Goal: Task Accomplishment & Management: Complete application form

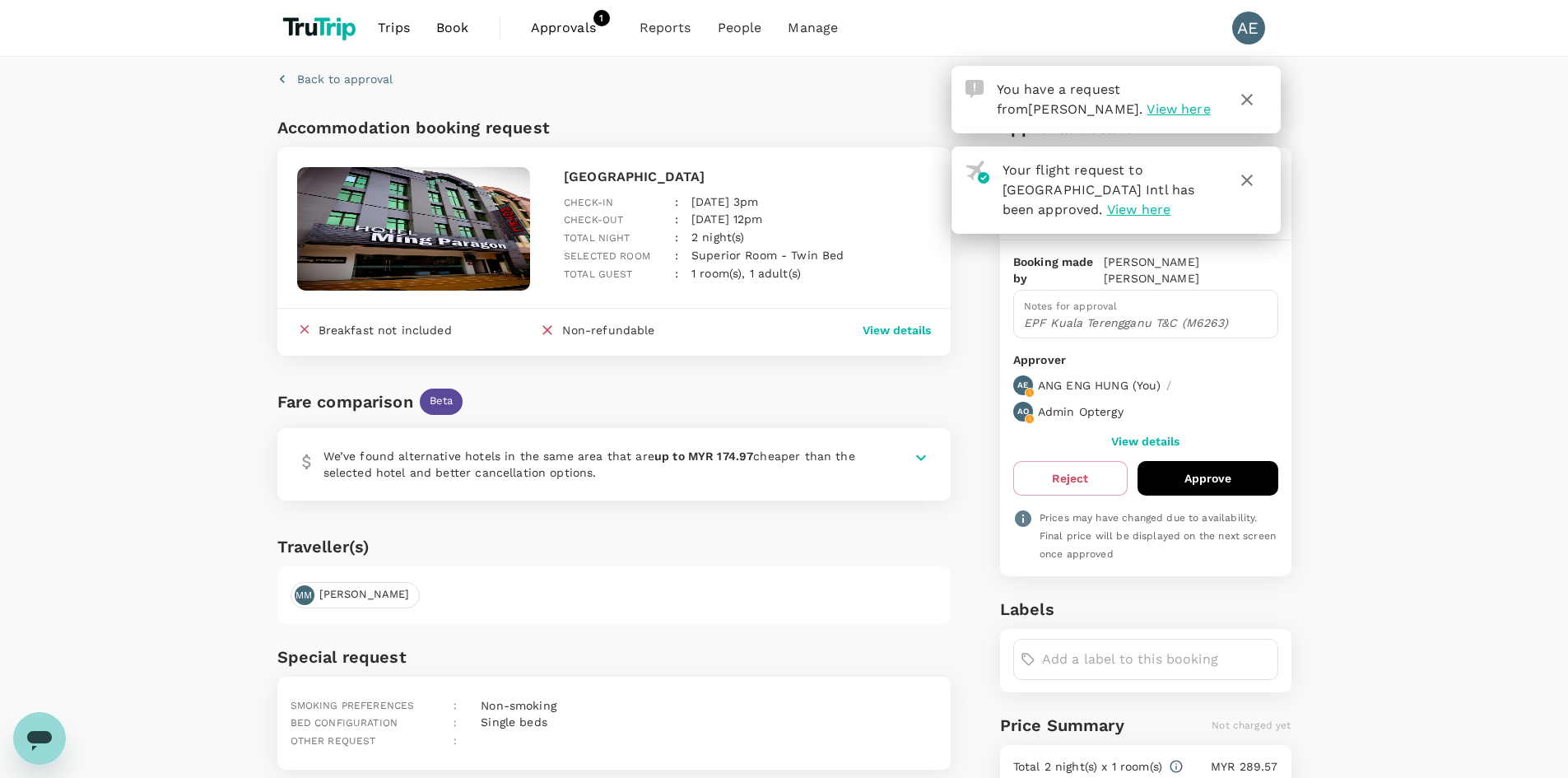
click at [679, 121] on div "Accommodation booking request Ming Paragon Hotel Check-in : [DATE] 3pm Check-ou…" at bounding box center [611, 439] width 681 height 663
click at [560, 32] on span "Approvals" at bounding box center [571, 28] width 82 height 20
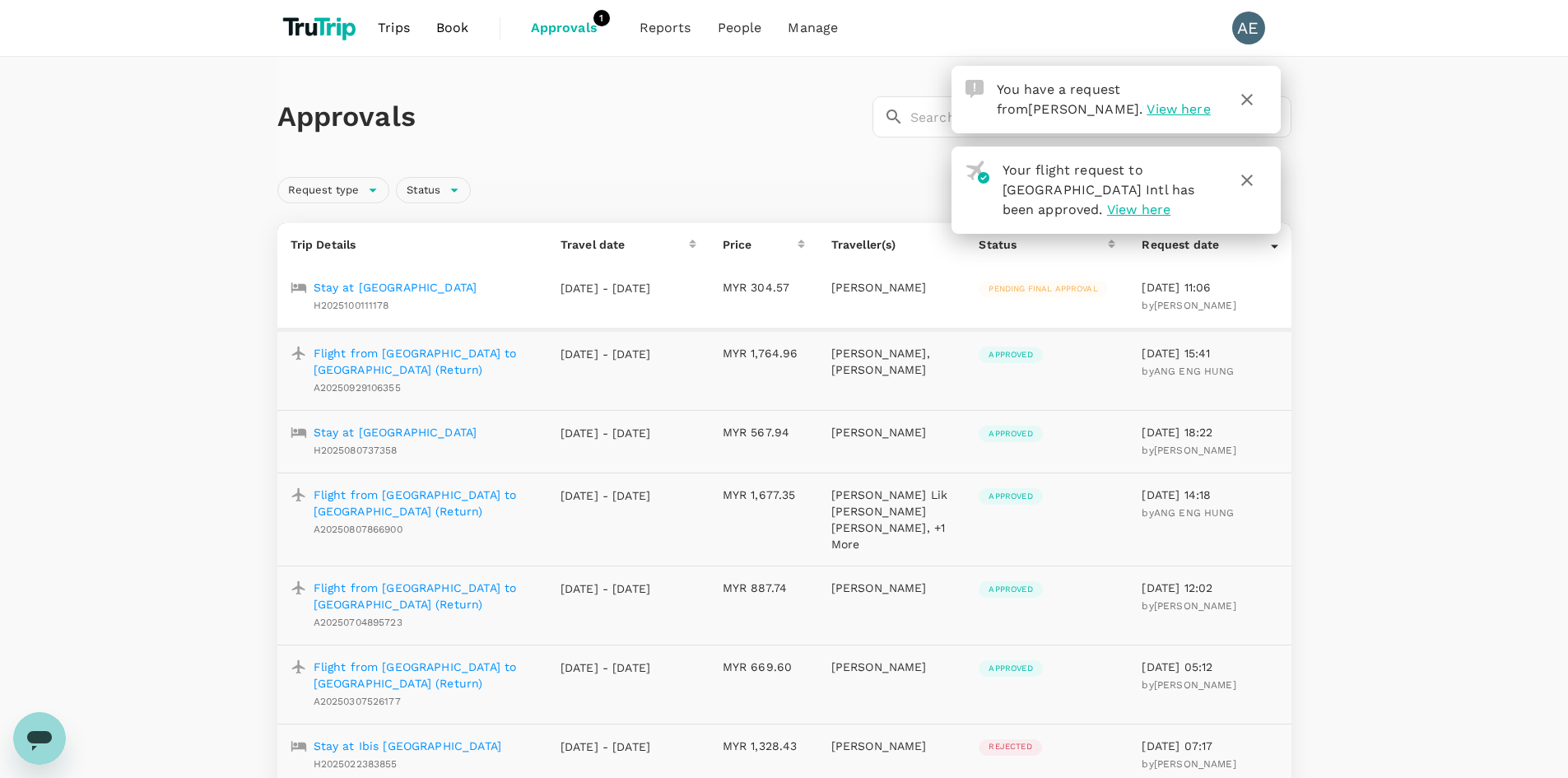
click at [417, 287] on p "Stay at [GEOGRAPHIC_DATA]" at bounding box center [396, 287] width 164 height 16
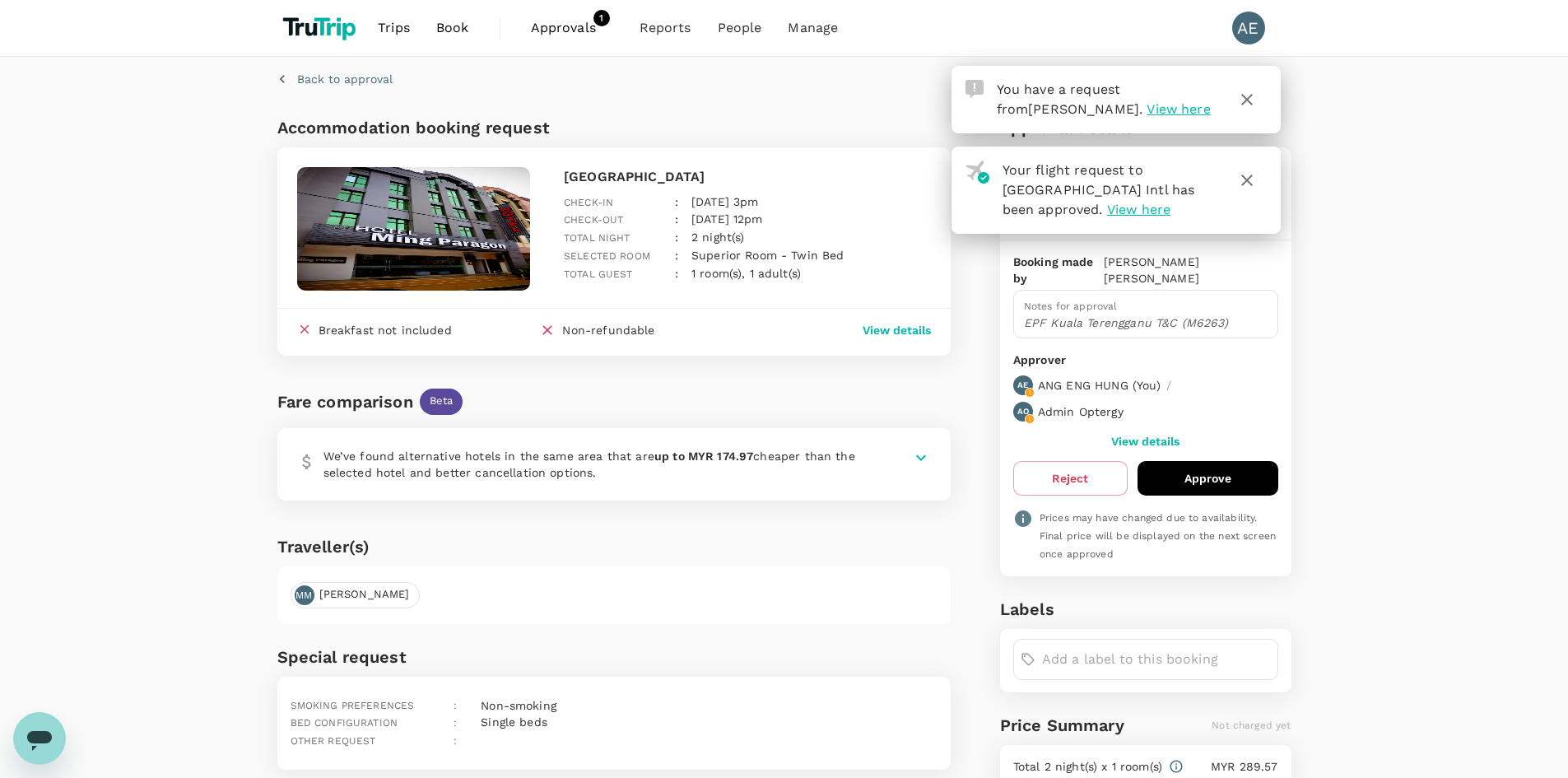
click at [1187, 476] on button "Approve" at bounding box center [1208, 478] width 141 height 35
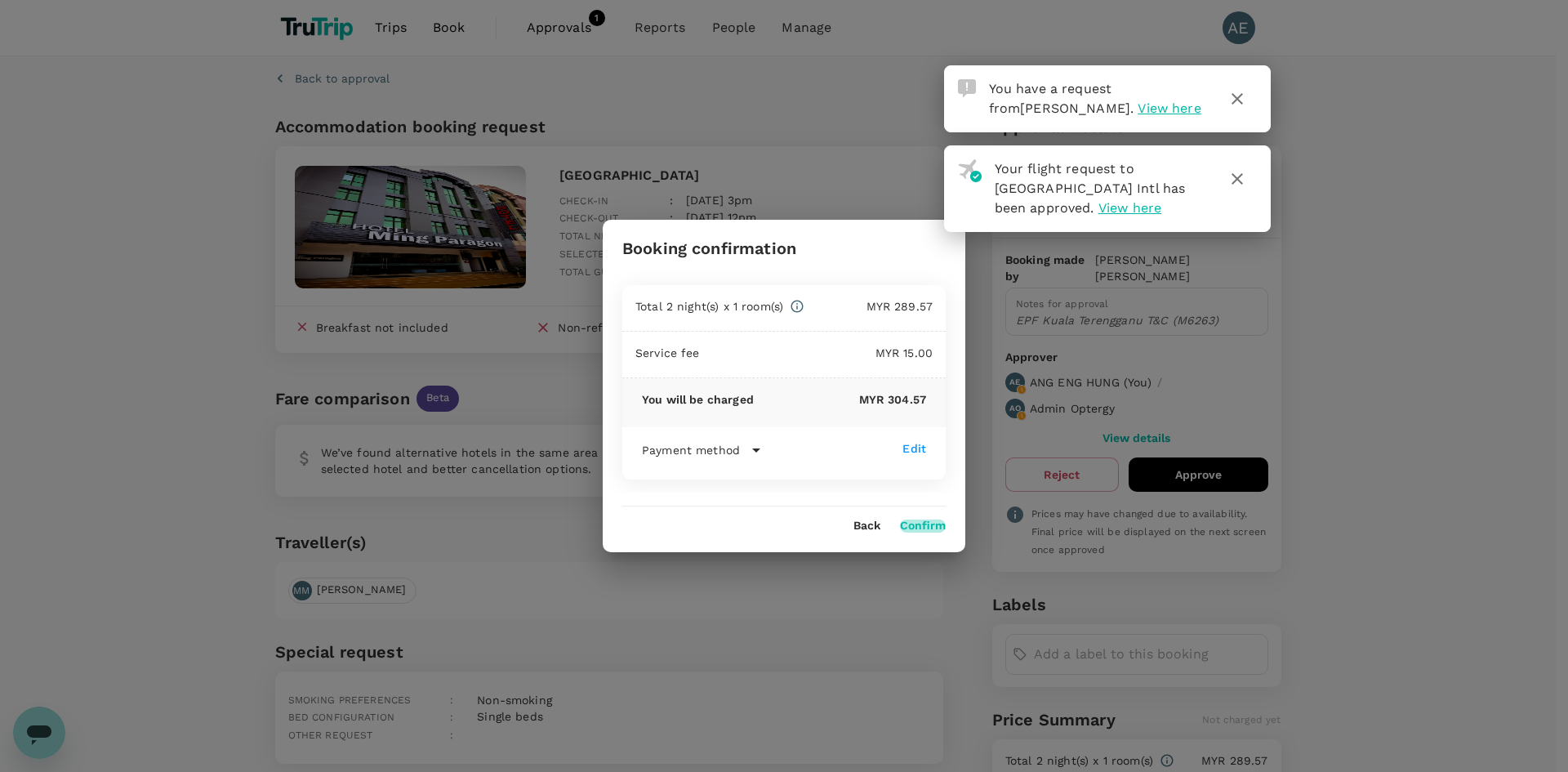
click at [925, 529] on button "Confirm" at bounding box center [922, 526] width 45 height 13
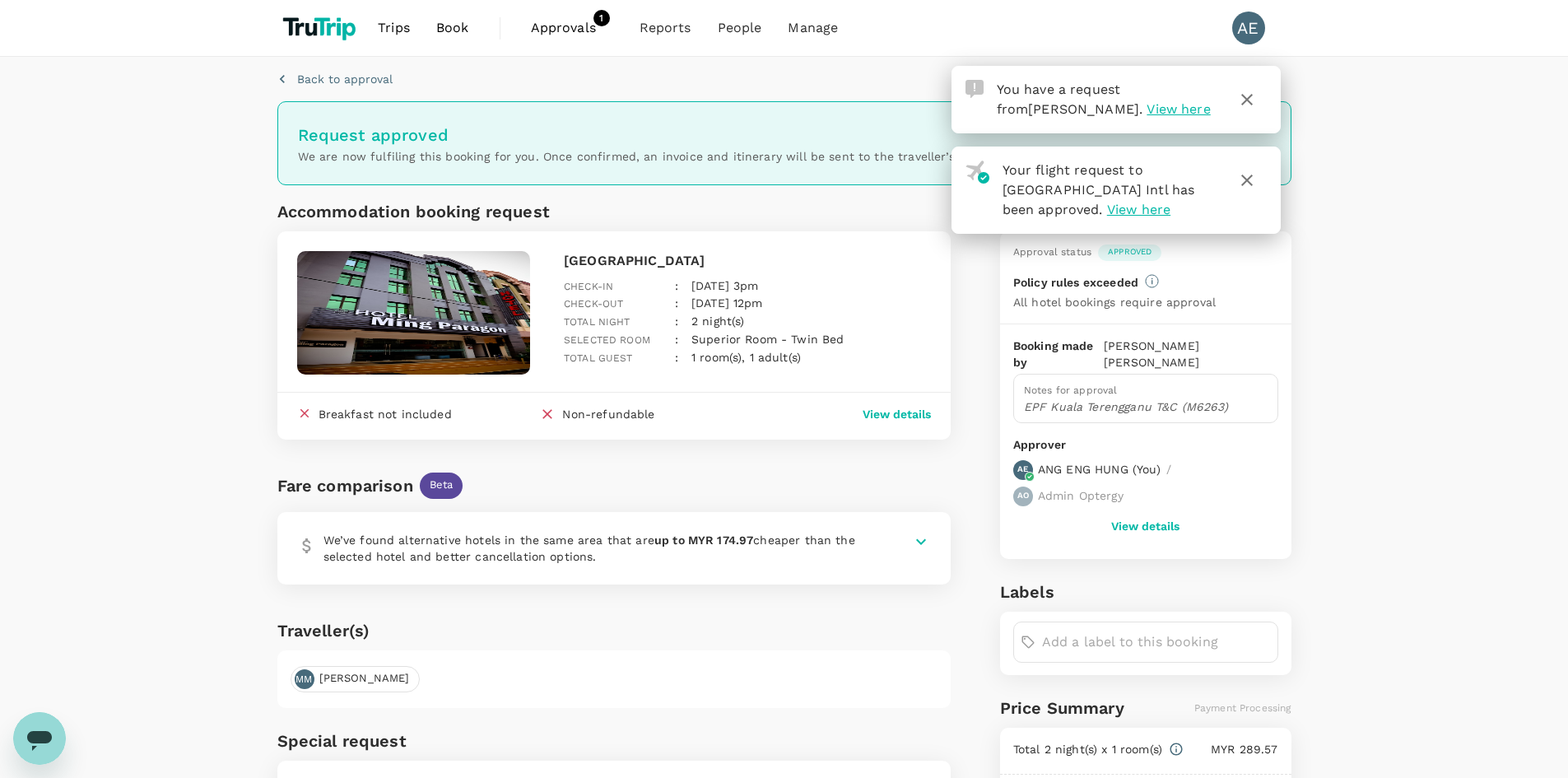
click at [459, 330] on img at bounding box center [414, 312] width 233 height 124
